Goal: Task Accomplishment & Management: Manage account settings

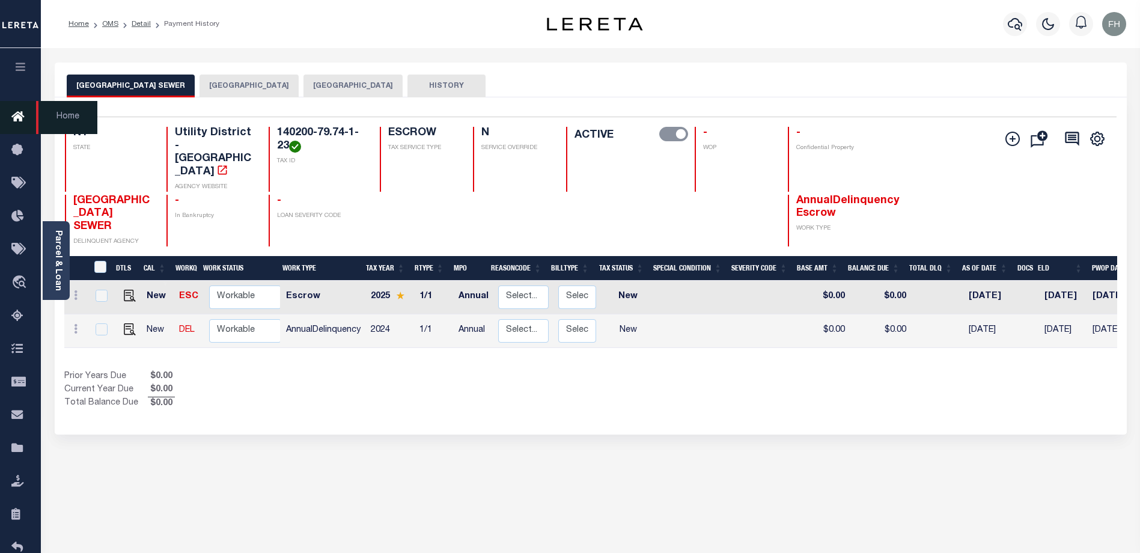
click at [20, 117] on icon at bounding box center [20, 117] width 19 height 15
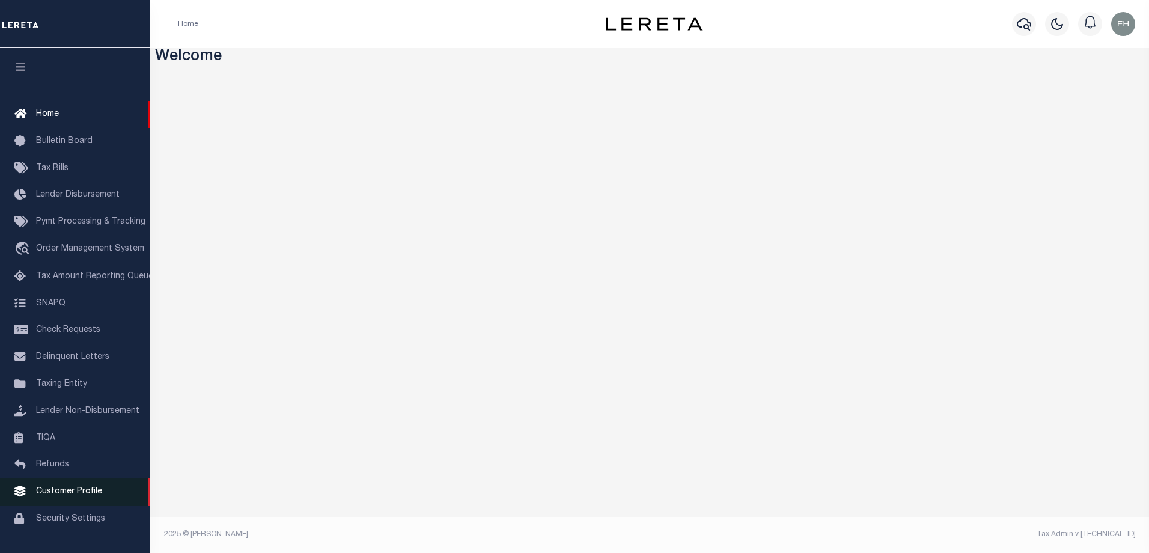
click at [39, 491] on link "Customer Profile" at bounding box center [75, 491] width 150 height 27
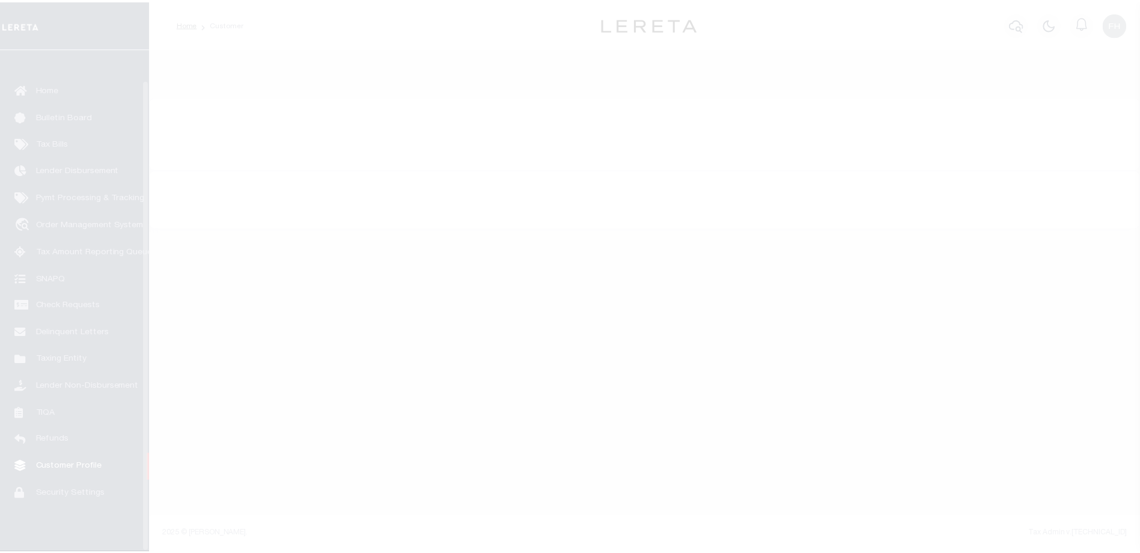
scroll to position [32, 0]
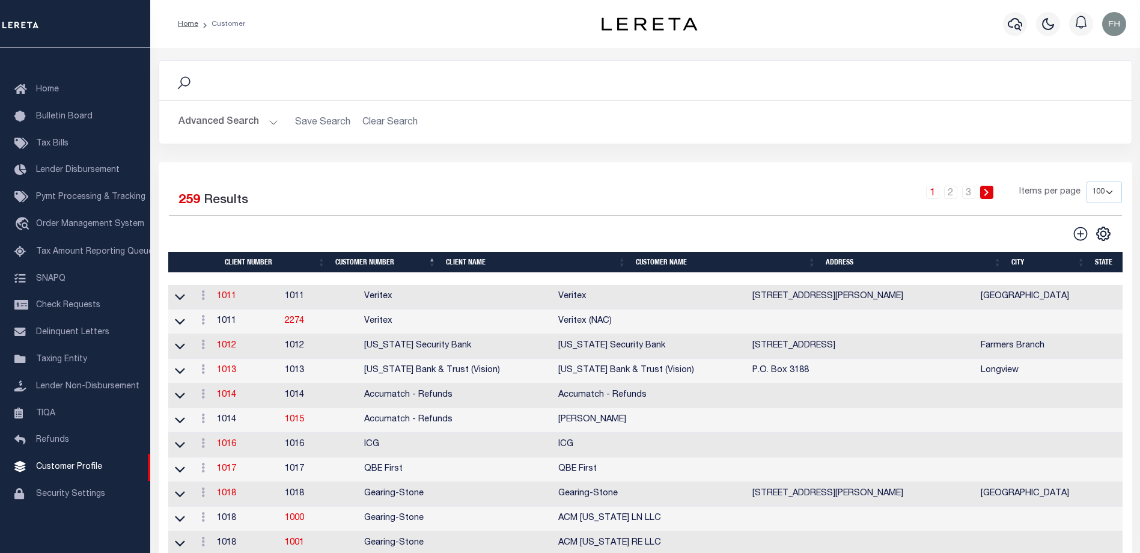
click at [472, 261] on th "Client Name" at bounding box center [536, 262] width 190 height 21
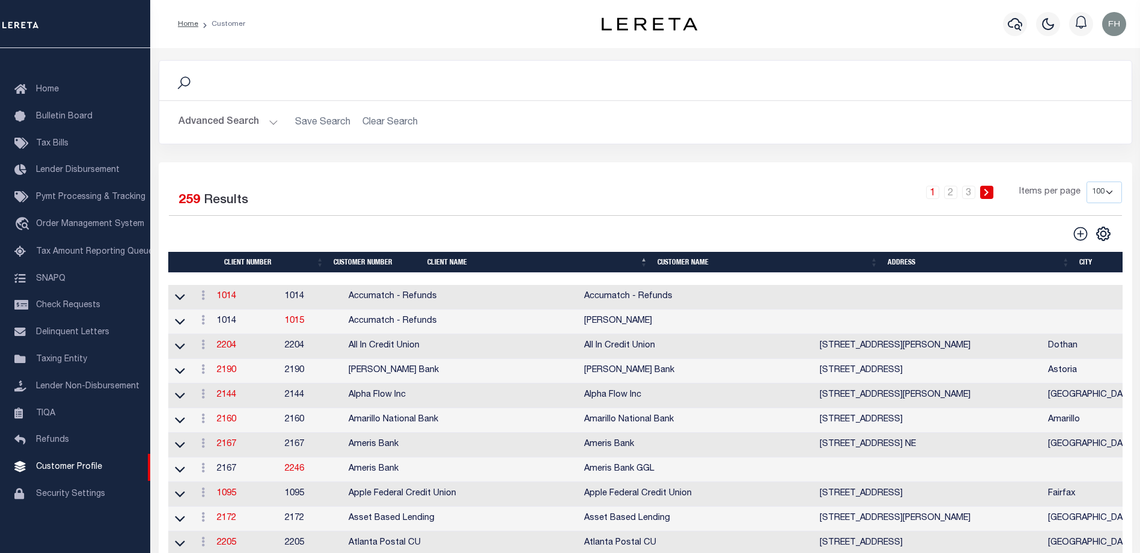
click at [1102, 192] on select "100 200 400" at bounding box center [1103, 192] width 35 height 22
select select "200"
click at [1086, 181] on select "100 200 400" at bounding box center [1103, 192] width 35 height 22
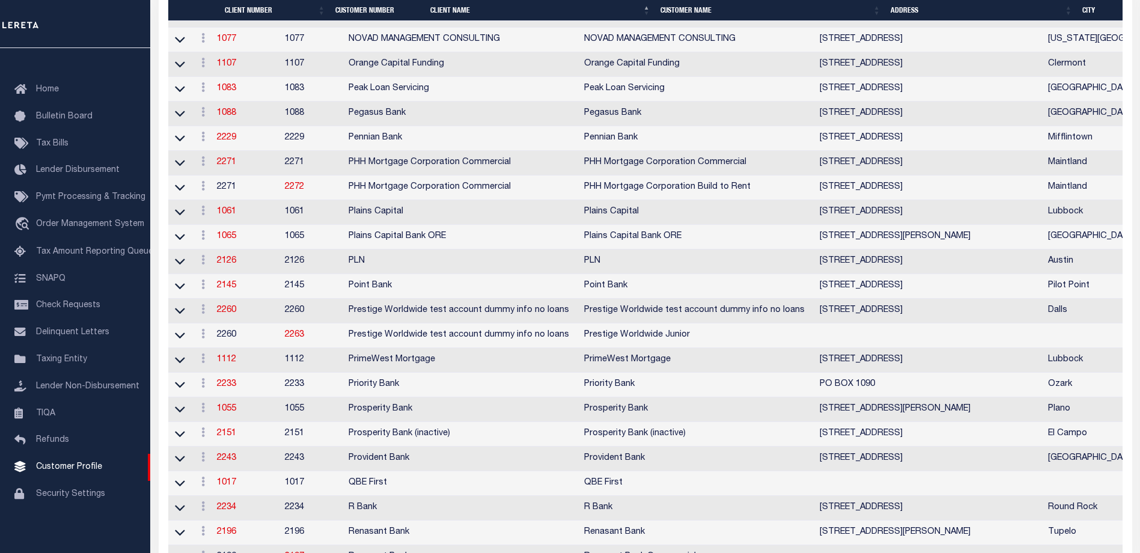
scroll to position [4088, 0]
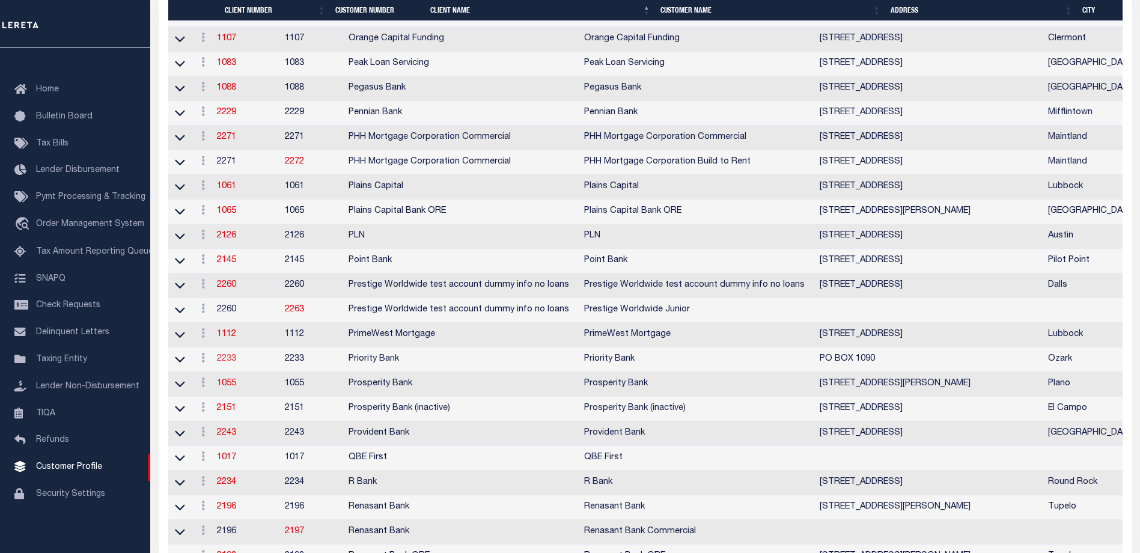
click at [231, 363] on link "2233" at bounding box center [226, 358] width 19 height 8
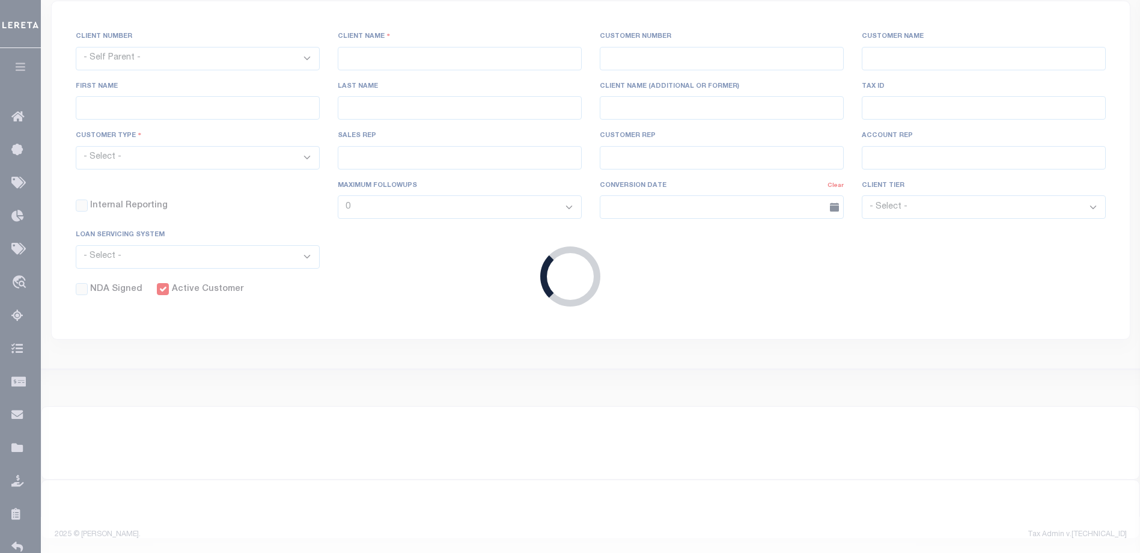
select select
type input "Priority Bank"
type input "2233"
type input "Priority Bank"
type input "[PERSON_NAME]"
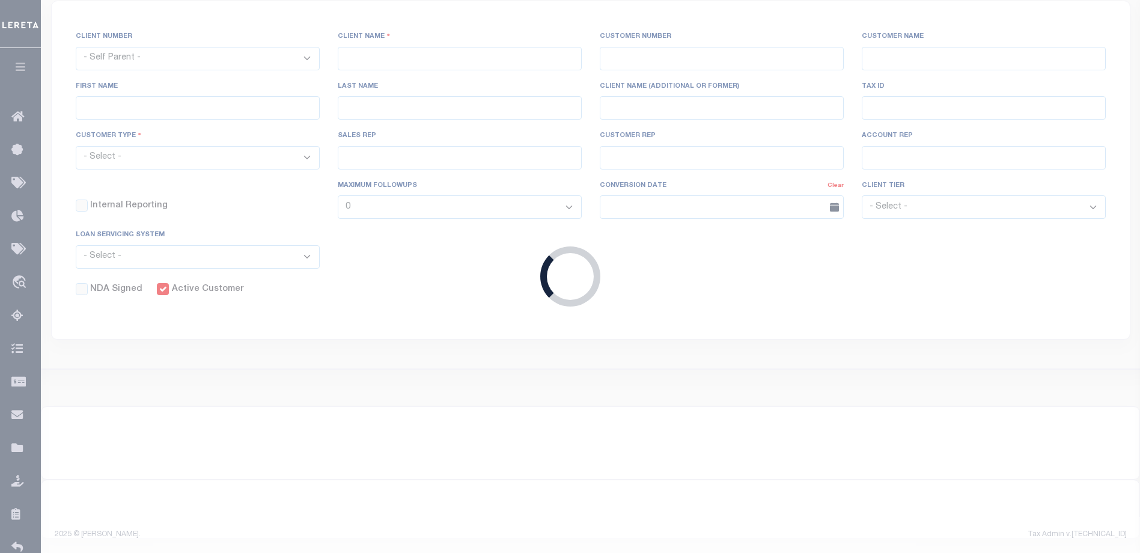
type input "Elder"
select select "Mixed Portfolio"
type input "[PERSON_NAME]"
checkbox input "true"
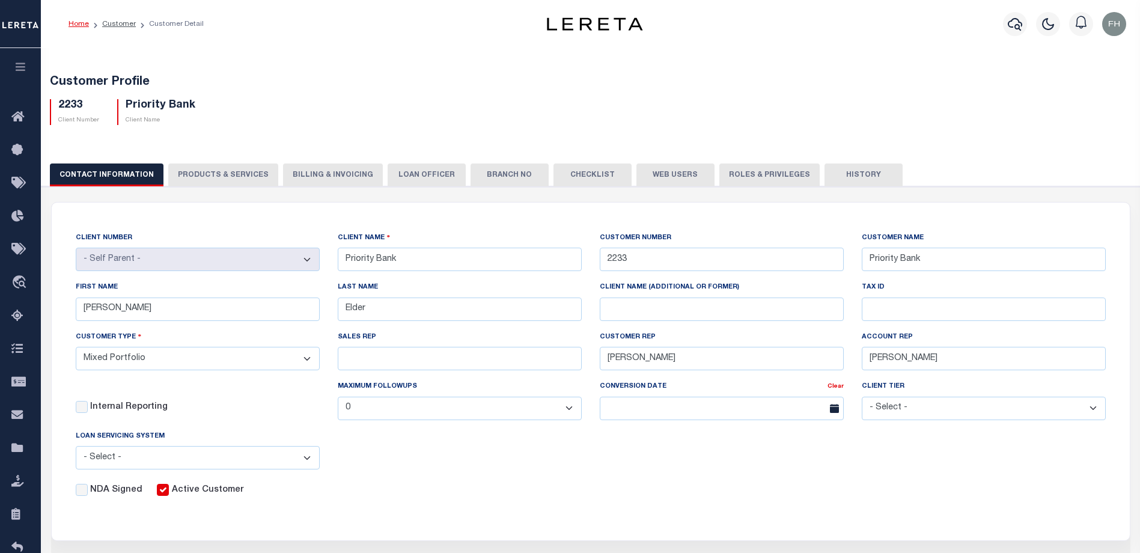
click at [660, 174] on button "Web Users" at bounding box center [675, 174] width 78 height 23
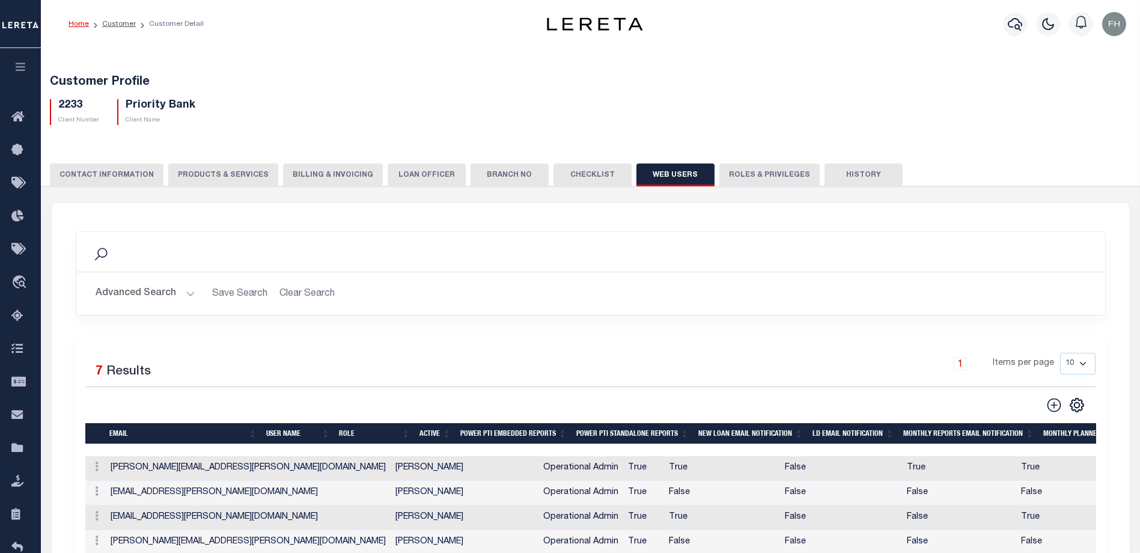
click at [780, 485] on td "False" at bounding box center [841, 493] width 122 height 25
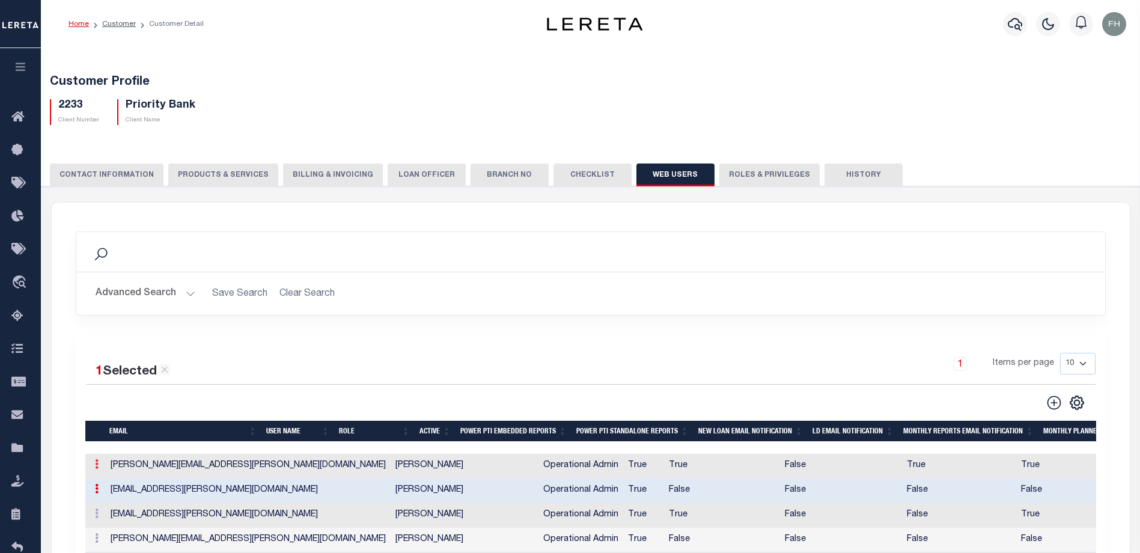
click at [97, 467] on icon at bounding box center [97, 464] width 4 height 10
click at [124, 508] on link "Edit" at bounding box center [118, 503] width 55 height 20
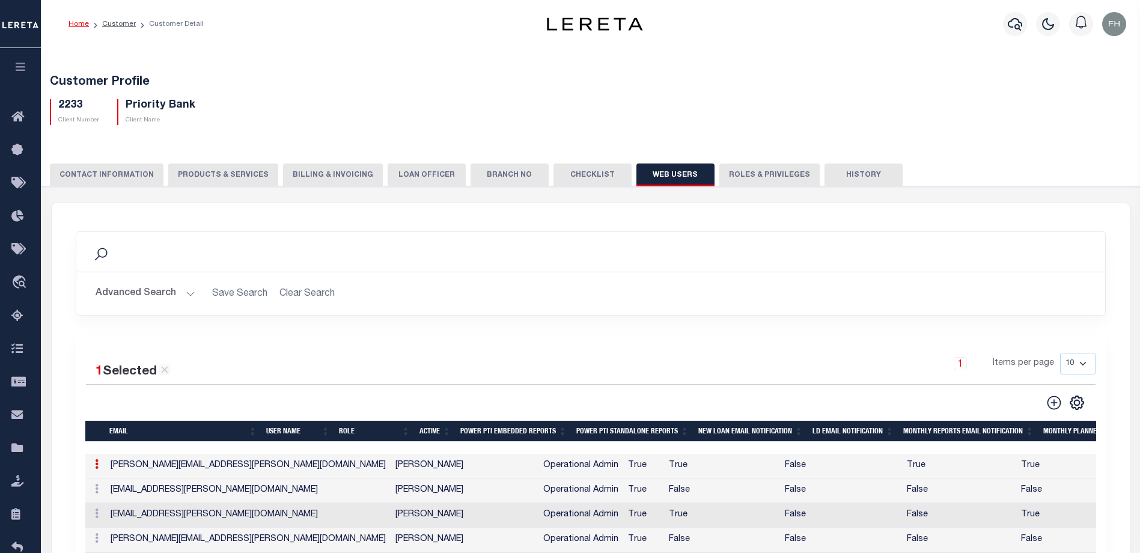
type input "[PERSON_NAME][EMAIL_ADDRESS][PERSON_NAME][DOMAIN_NAME]"
type input "[PERSON_NAME]"
checkbox input "true"
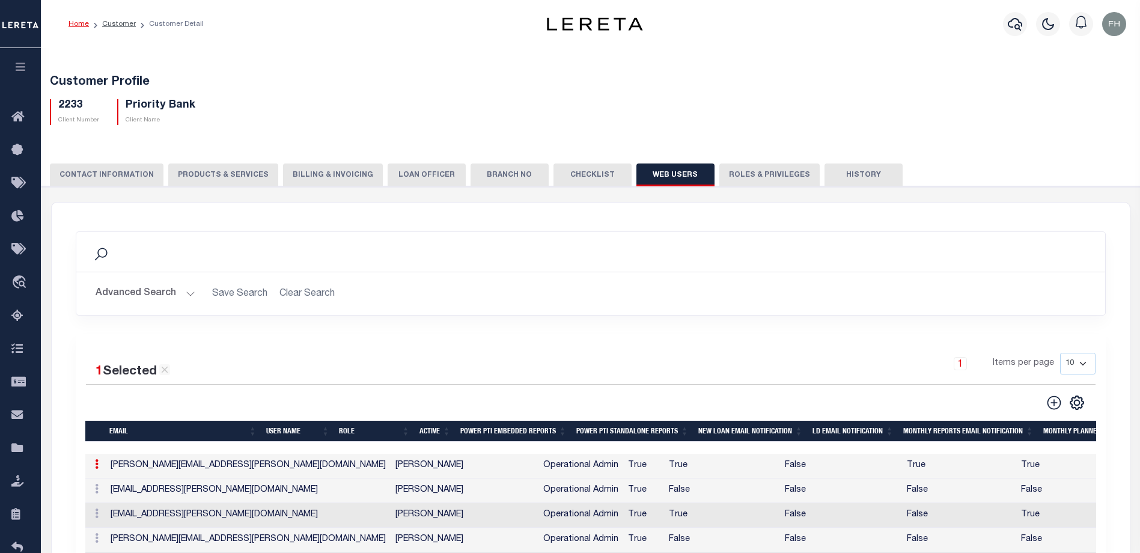
checkbox input "true"
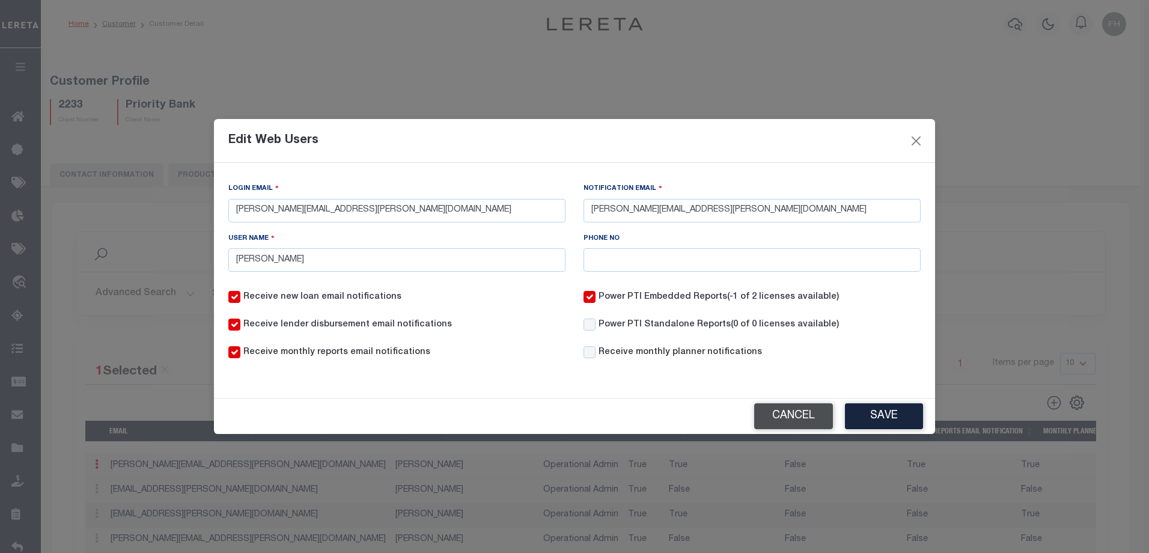
click at [781, 416] on button "Cancel" at bounding box center [793, 416] width 79 height 26
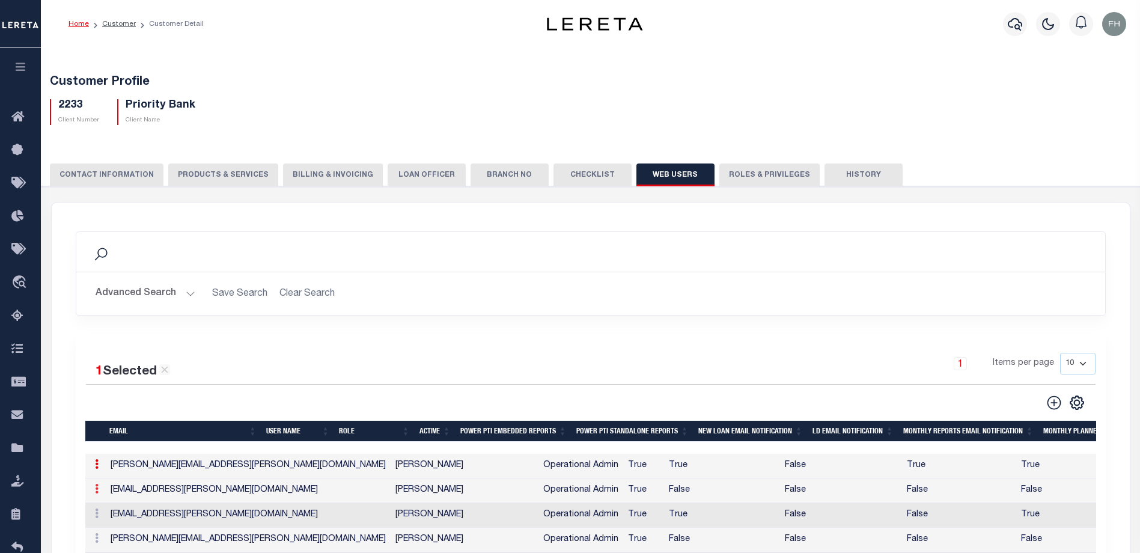
click at [96, 490] on icon at bounding box center [97, 489] width 4 height 10
click at [105, 523] on link "Edit" at bounding box center [118, 527] width 55 height 20
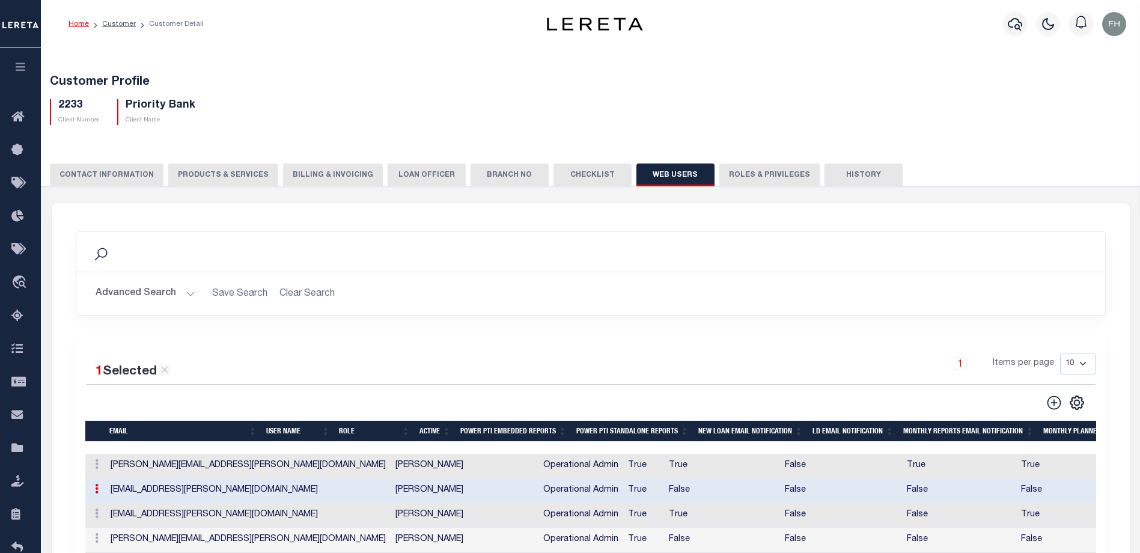
type input "[EMAIL_ADDRESS][PERSON_NAME][DOMAIN_NAME]"
type input "[PERSON_NAME]"
checkbox input "false"
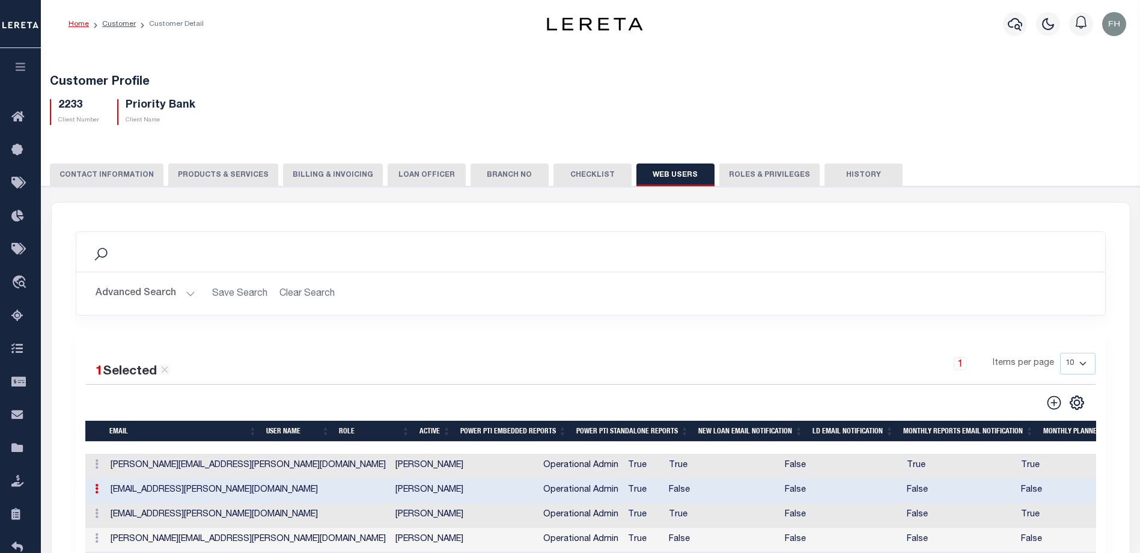
checkbox input "false"
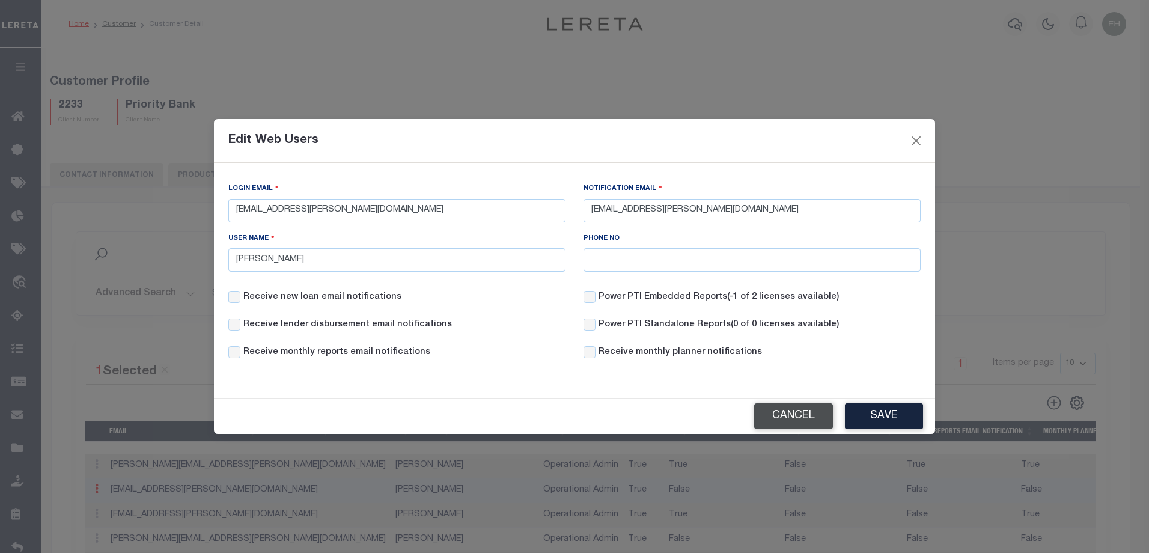
click at [802, 422] on button "Cancel" at bounding box center [793, 416] width 79 height 26
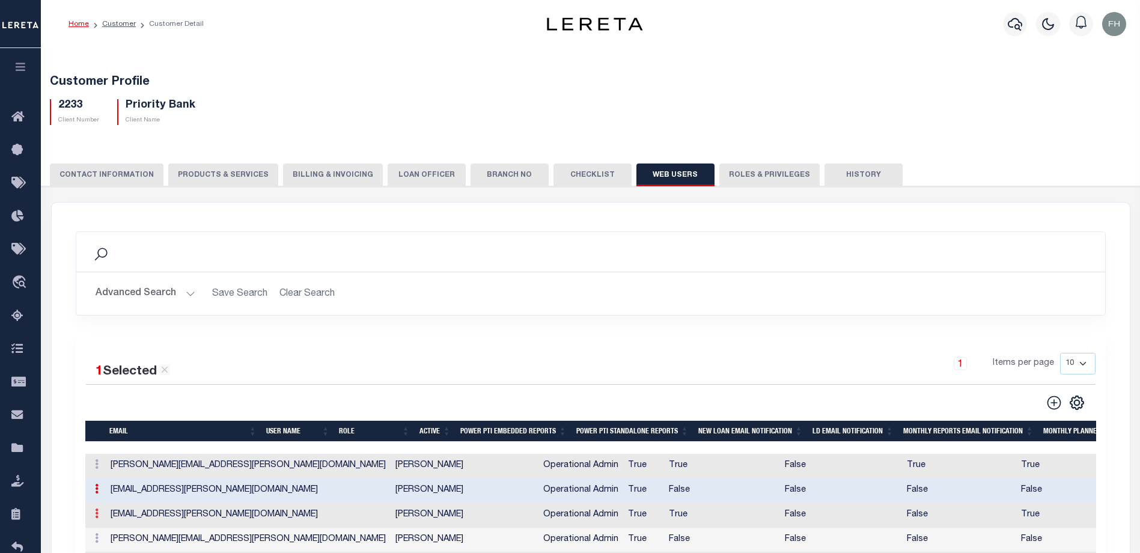
click at [100, 518] on link at bounding box center [96, 515] width 13 height 10
click at [109, 551] on link "Edit" at bounding box center [118, 552] width 55 height 20
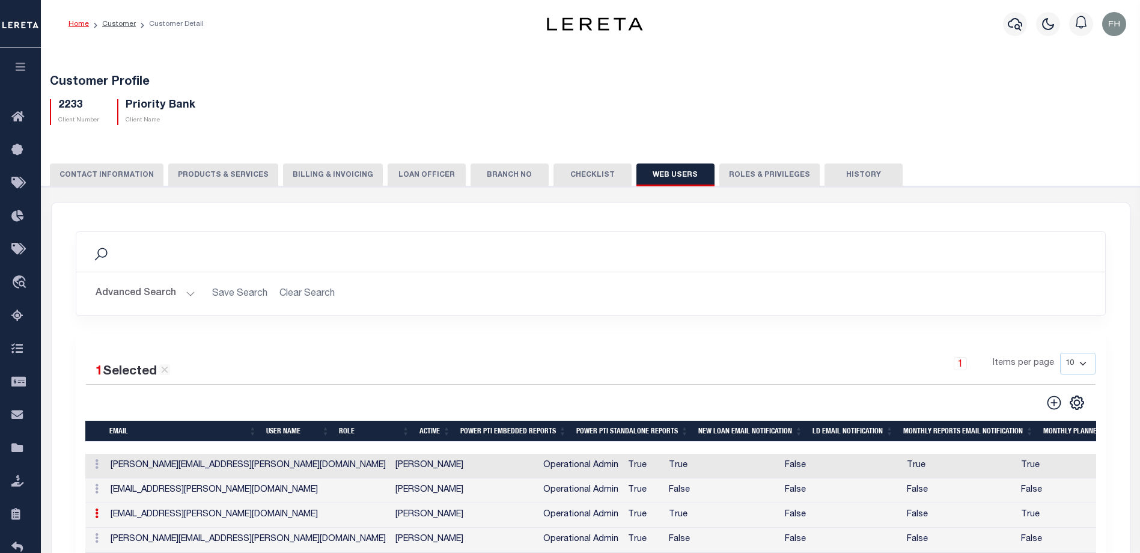
type input "[EMAIL_ADDRESS][PERSON_NAME][DOMAIN_NAME]"
type input "[PERSON_NAME]"
checkbox input "true"
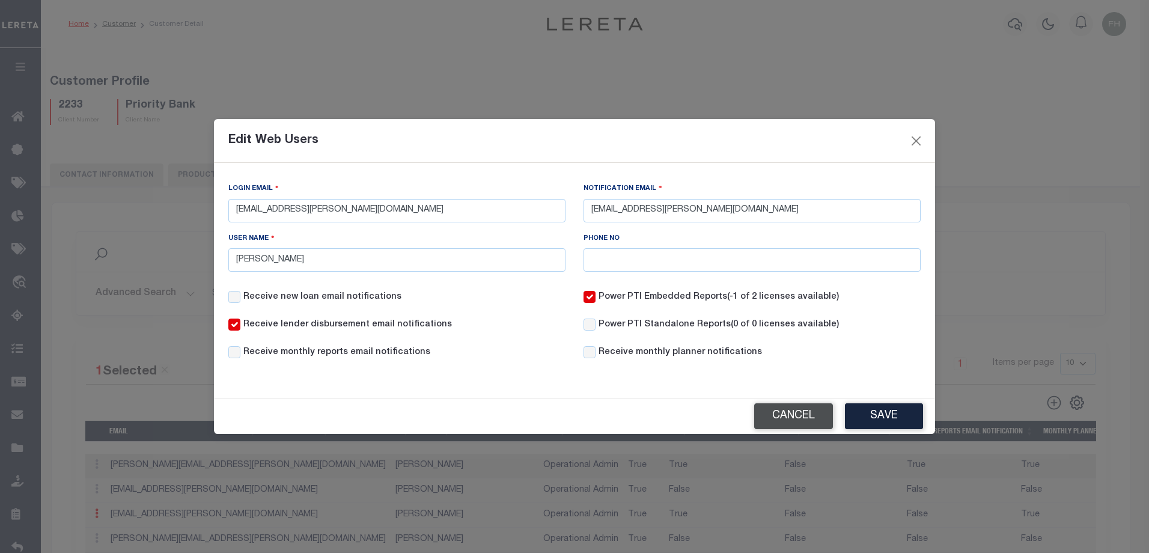
click at [813, 419] on button "Cancel" at bounding box center [793, 416] width 79 height 26
